Goal: Check status: Check status

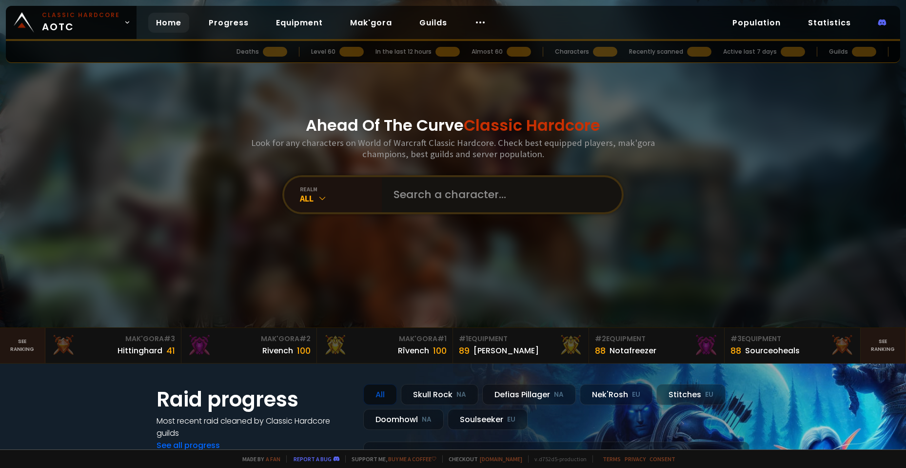
click at [428, 187] on input "text" at bounding box center [499, 194] width 222 height 35
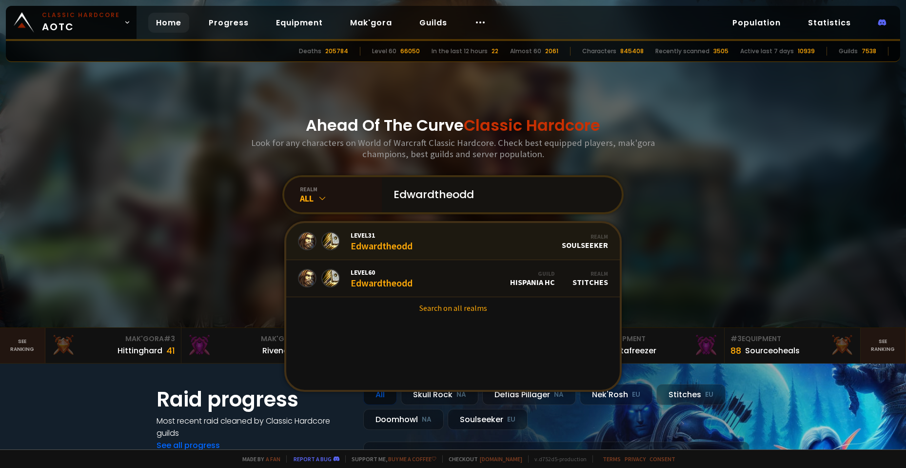
type input "Edwardtheodd"
click at [383, 279] on div "Level 60 Edwardtheodd" at bounding box center [382, 278] width 62 height 21
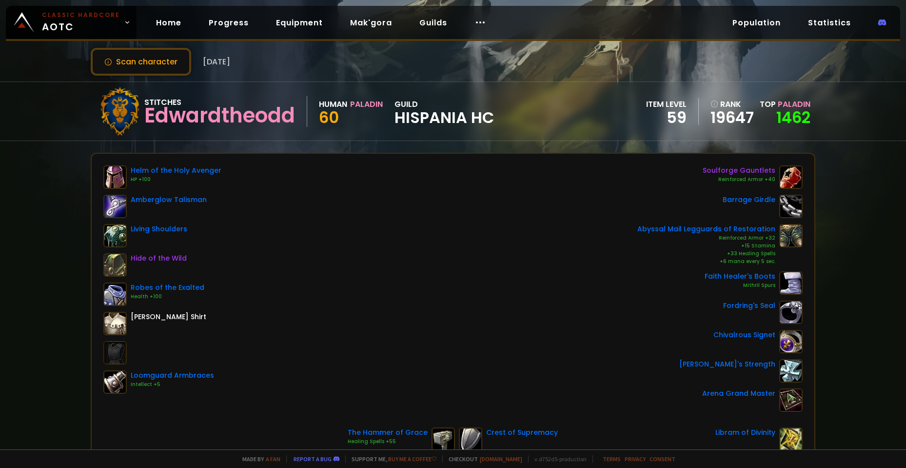
scroll to position [49, 0]
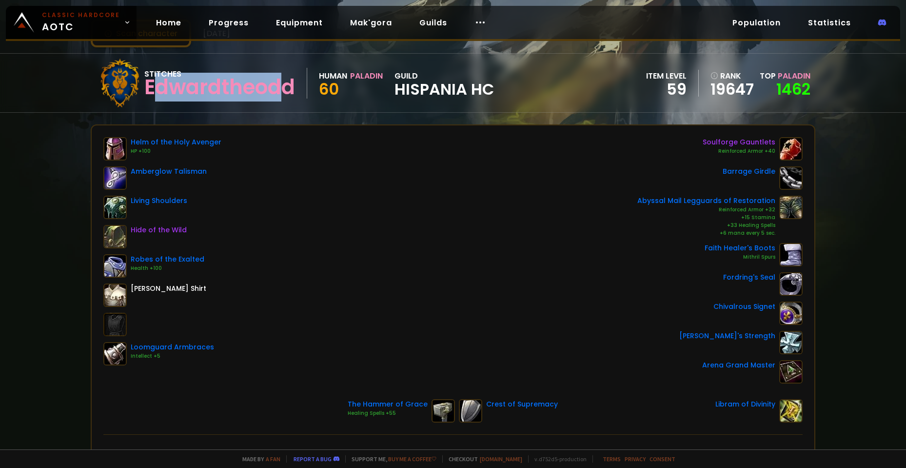
drag, startPoint x: 157, startPoint y: 86, endPoint x: 289, endPoint y: 89, distance: 131.7
click at [289, 89] on div "Edwardtheodd" at bounding box center [219, 87] width 151 height 15
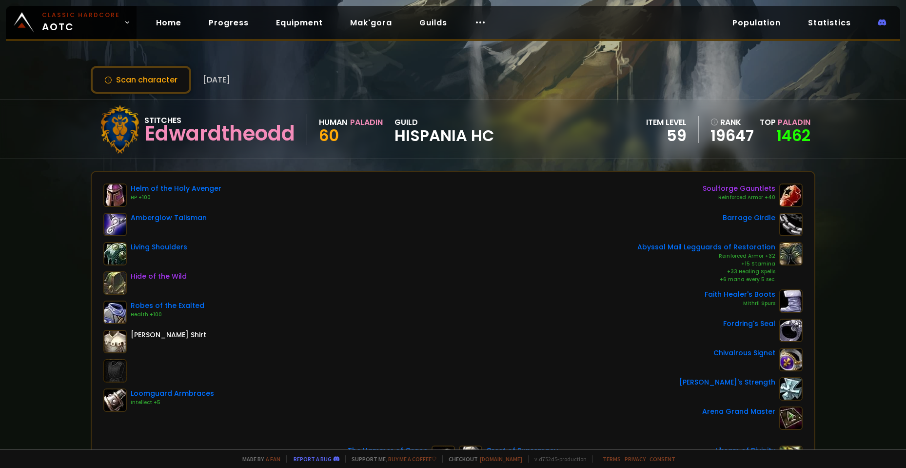
scroll to position [0, 0]
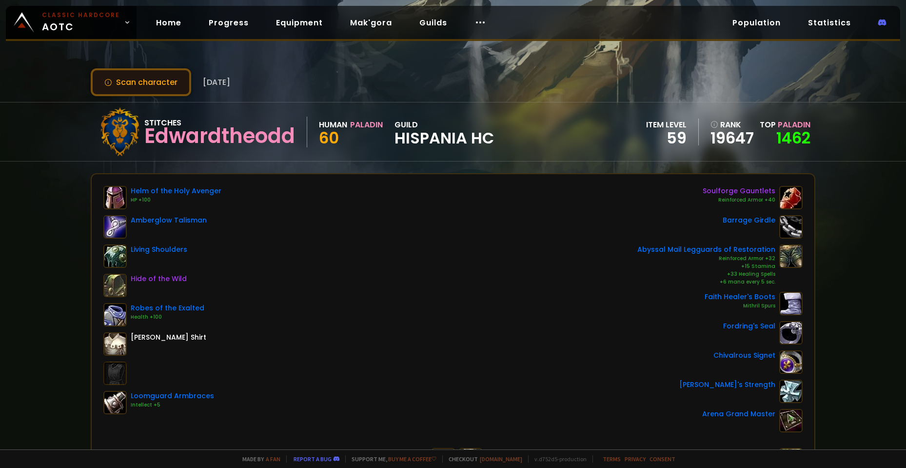
click at [163, 80] on button "Scan character" at bounding box center [141, 82] width 100 height 28
click at [135, 87] on button "Scan character" at bounding box center [141, 82] width 100 height 28
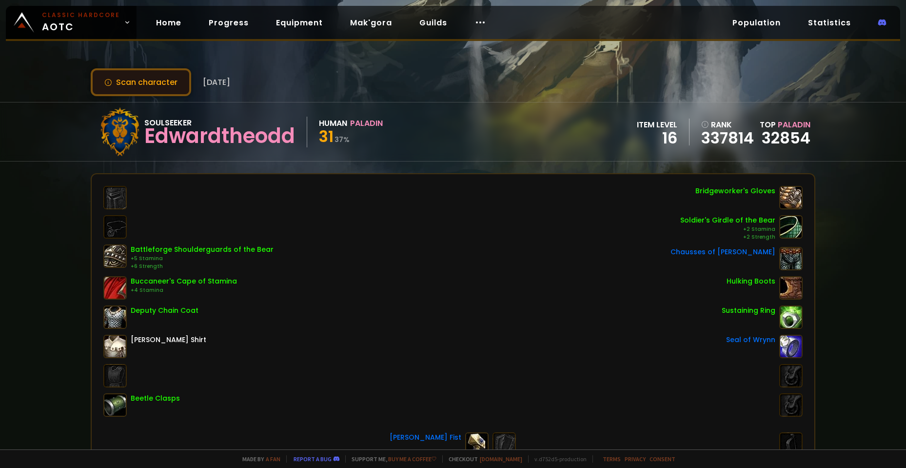
click at [149, 79] on button "Scan character" at bounding box center [141, 82] width 100 height 28
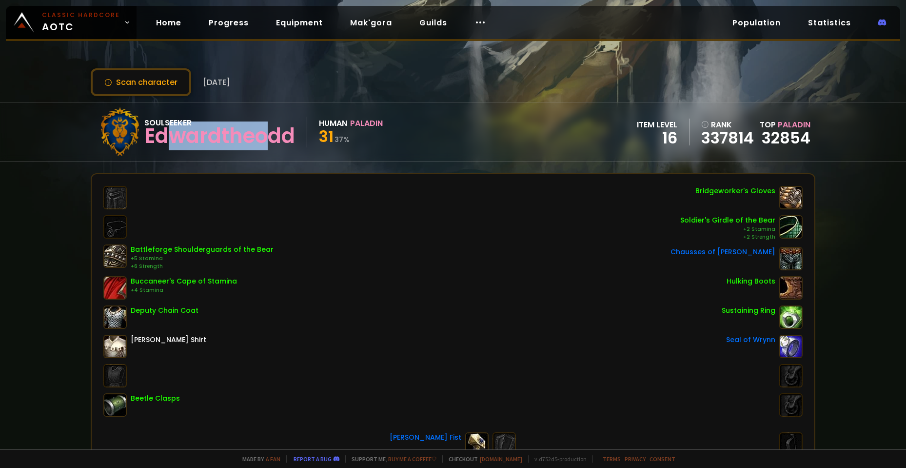
drag, startPoint x: 172, startPoint y: 133, endPoint x: 269, endPoint y: 134, distance: 97.1
click at [269, 134] on div "Edwardtheodd" at bounding box center [219, 136] width 151 height 15
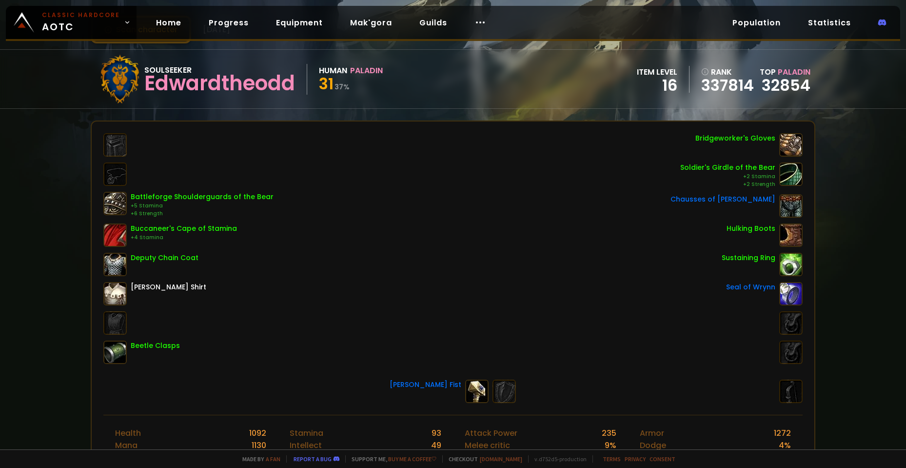
scroll to position [49, 0]
